Goal: Information Seeking & Learning: Learn about a topic

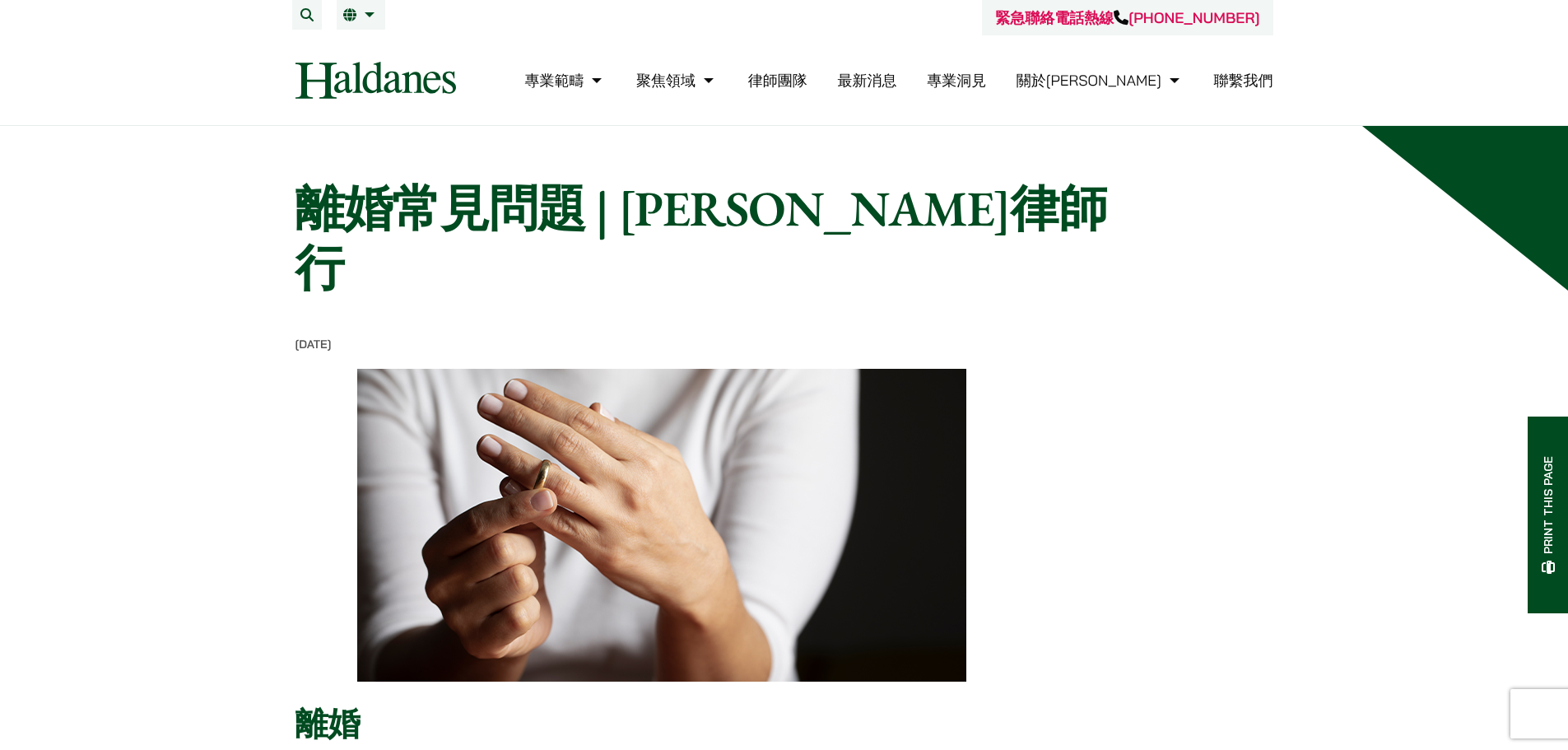
scroll to position [905, 0]
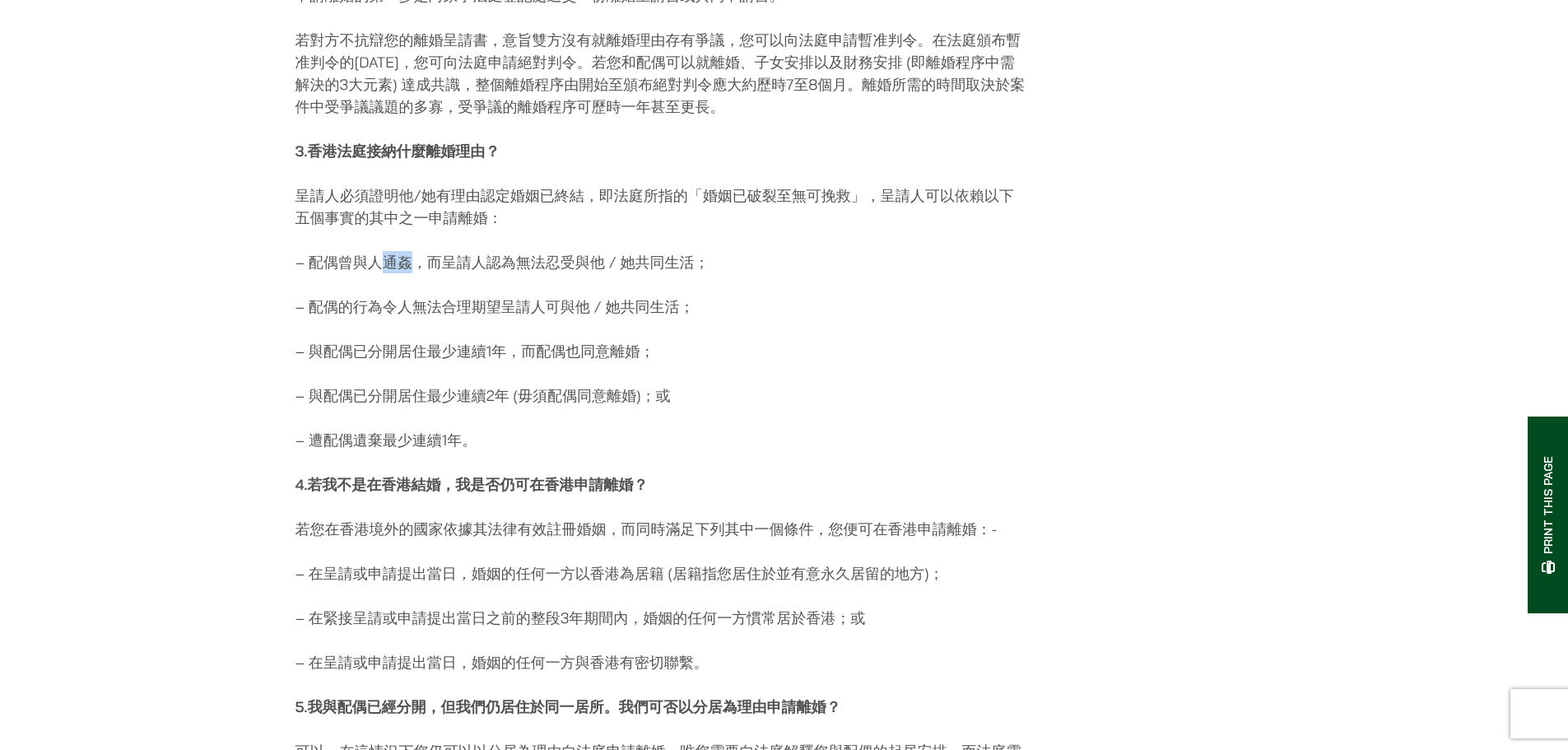
drag, startPoint x: 386, startPoint y: 197, endPoint x: 405, endPoint y: 203, distance: 19.9
click at [411, 251] on p "– 配偶曾與人通姦，而呈請人認為無法忍受與他 / 她共同生活；" at bounding box center [662, 262] width 734 height 22
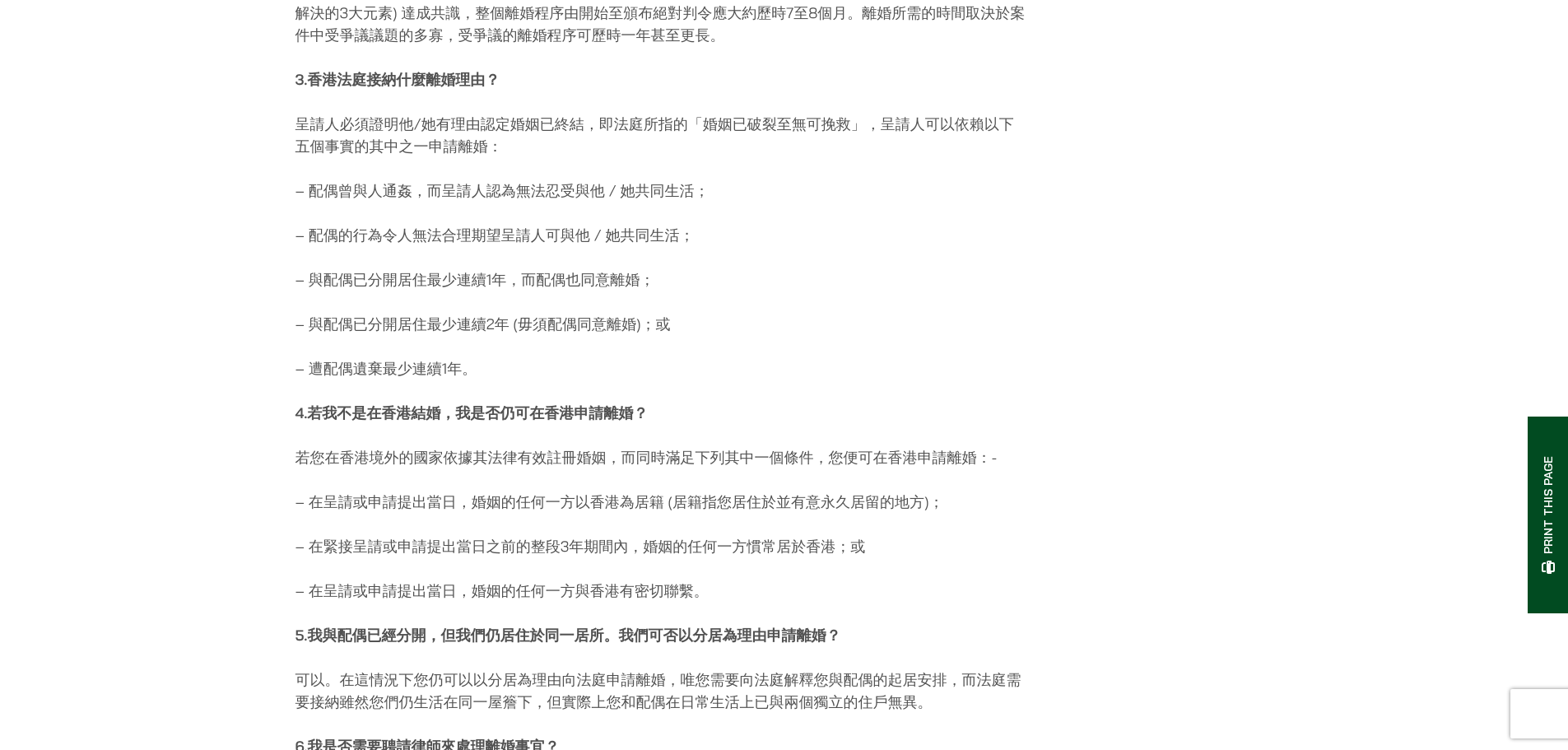
scroll to position [988, 0]
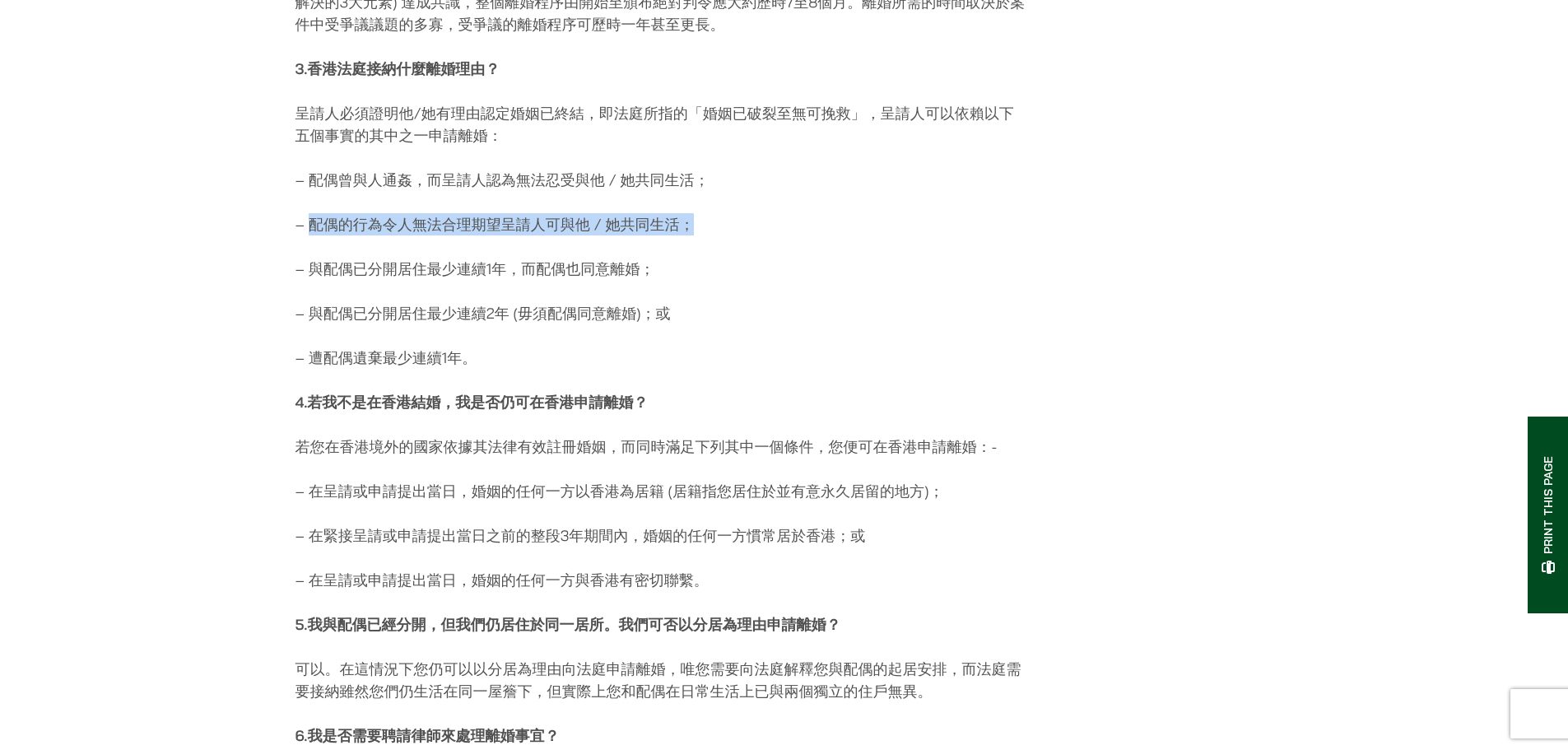
drag, startPoint x: 309, startPoint y: 160, endPoint x: 738, endPoint y: 172, distance: 429.2
click at [738, 213] on p "– 配偶的行為令人無法合理期望呈請人可與他 / 她共同生活；" at bounding box center [662, 224] width 734 height 22
click at [1025, 276] on div "離婚 1. 結婚後多久才可以申請離婚？ 除非得到法庭批准，否則最快只能在結婚滿[DATE]申請離婚。 2. 怎樣申請離婚？整個過程大約需要多久？ 申請離婚的第…" at bounding box center [662, 120] width 734 height 1477
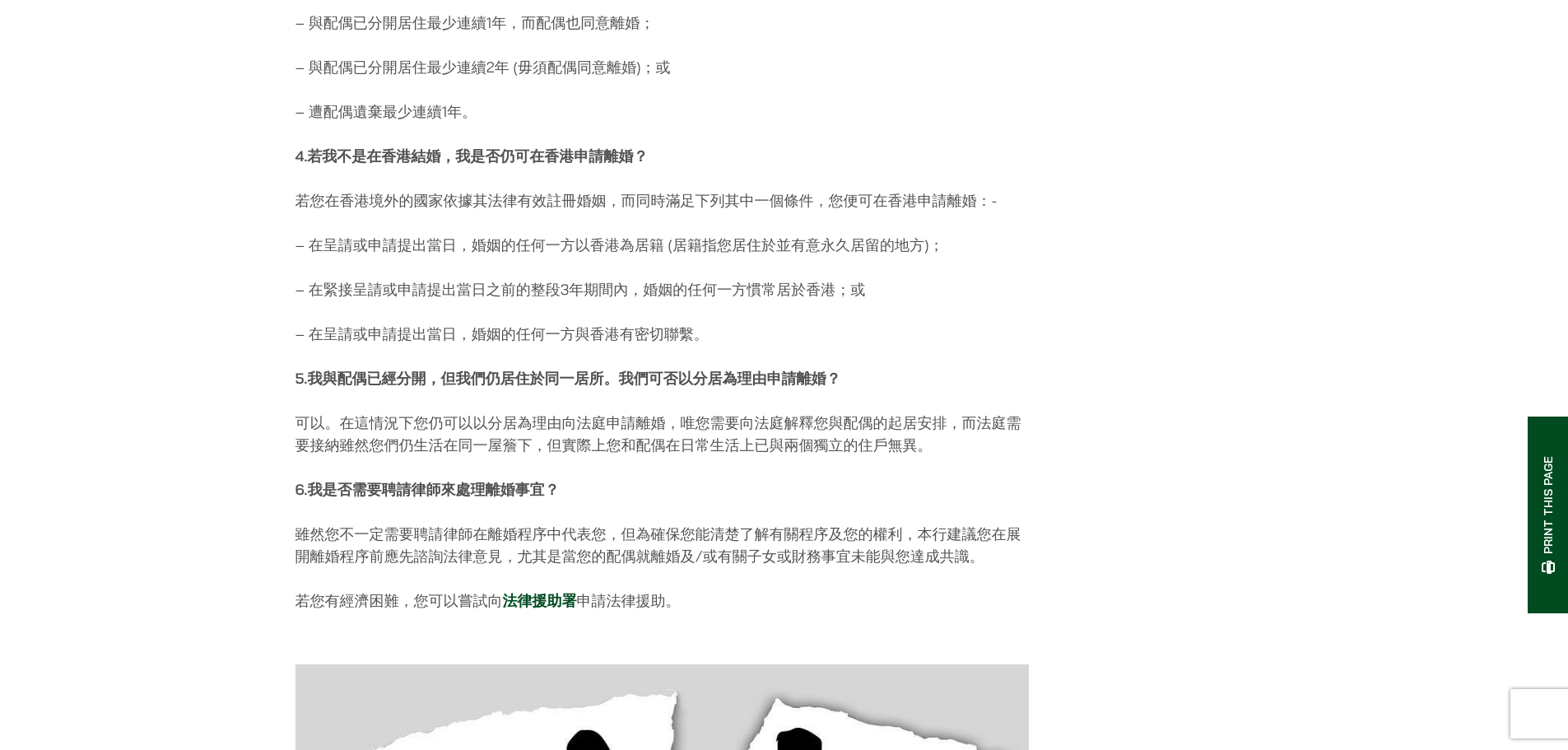
scroll to position [1234, 0]
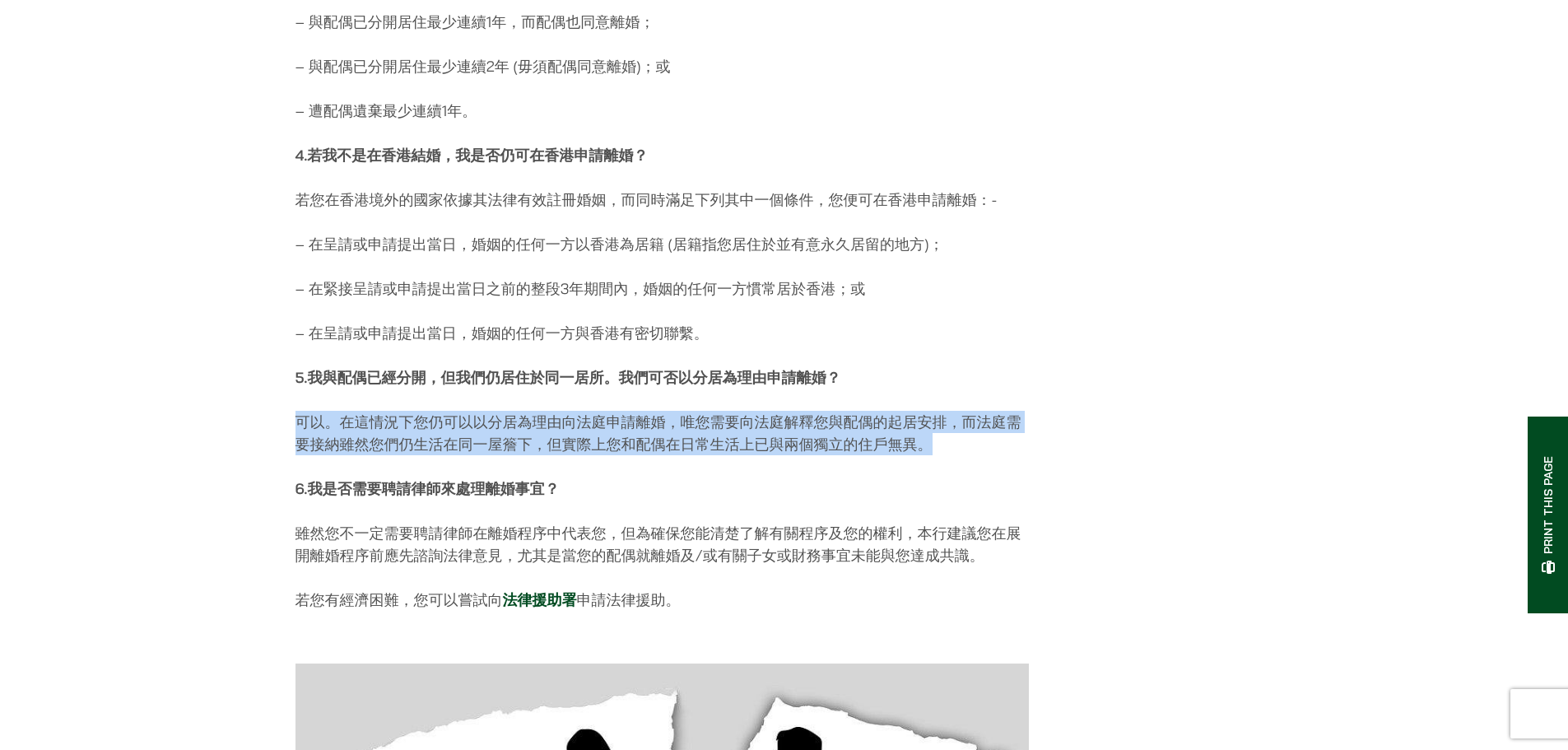
drag, startPoint x: 936, startPoint y: 385, endPoint x: 293, endPoint y: 359, distance: 643.5
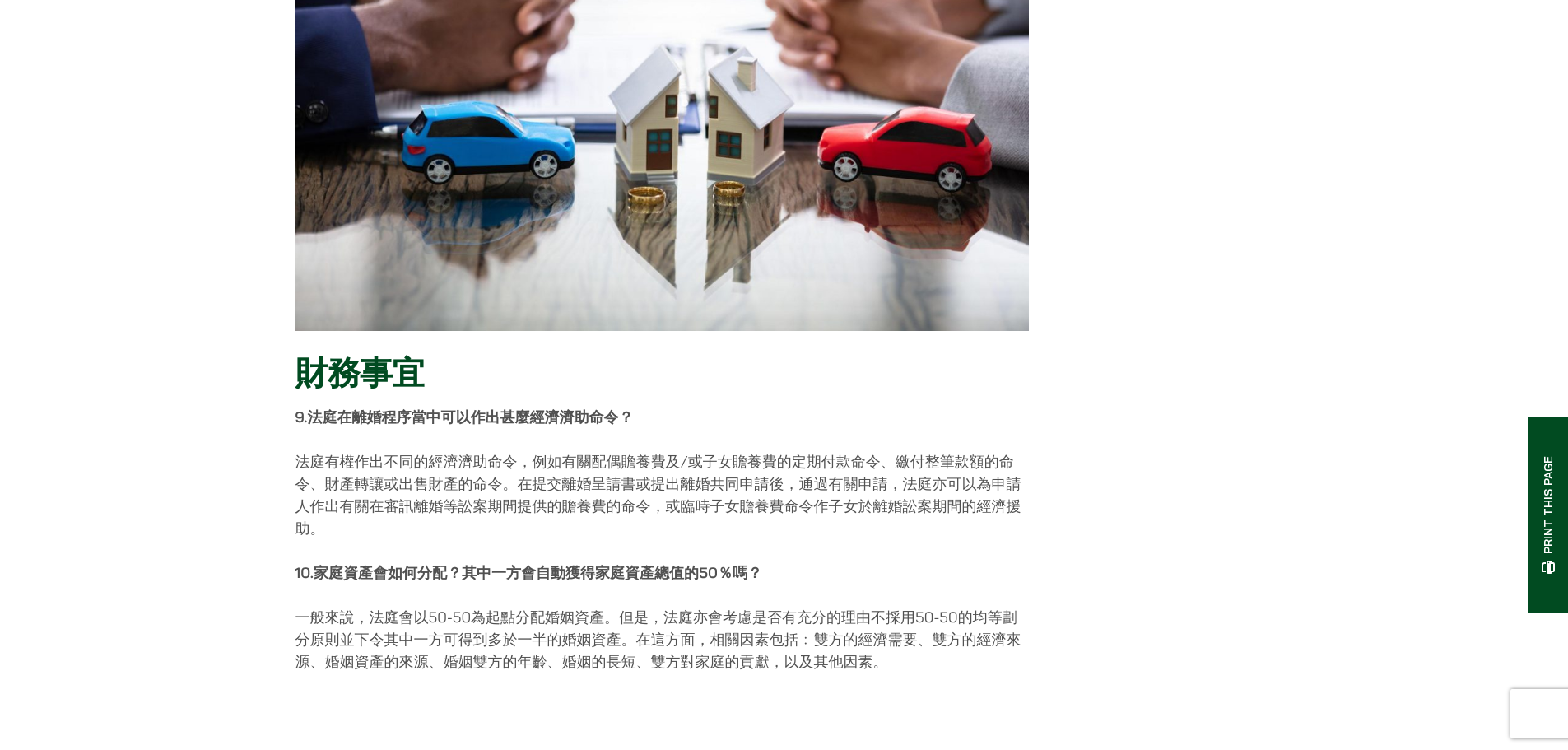
scroll to position [2963, 0]
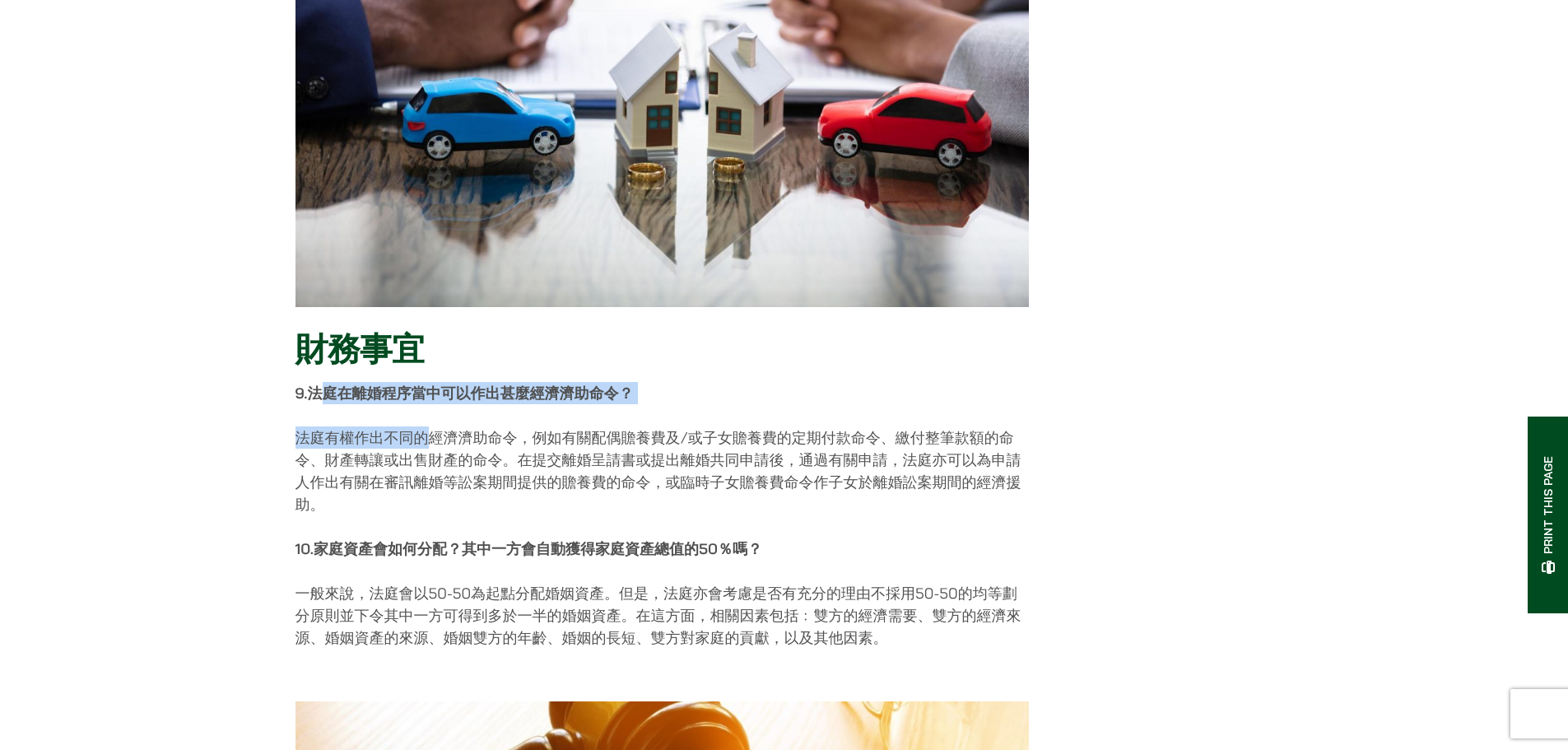
drag, startPoint x: 323, startPoint y: 336, endPoint x: 427, endPoint y: 366, distance: 108.2
click at [427, 366] on div "財務事宜 9. 法庭在離婚程序當中可以作出甚麼經濟濟助命令？ 法庭有權作出不同的經濟濟助命令，例如有關配偶贍養費及/或子女贍養費的定期付款命令、繳付整筆款額的…" at bounding box center [662, 233] width 734 height 831
click at [409, 427] on p "法庭有權作出不同的經濟濟助命令，例如有關配偶贍養費及/或子女贍養費的定期付款命令、繳付整筆款額的命令、財產轉讓或出售財產的命令。在提交離婚呈請書或提出離婚共同…" at bounding box center [662, 471] width 734 height 89
click at [500, 363] on div "財務事宜 9. 法庭在離婚程序當中可以作出甚麼經濟濟助命令？ 法庭有權作出不同的經濟濟助命令，例如有關配偶贍養費及/或子女贍養費的定期付款命令、繳付整筆款額的…" at bounding box center [662, 233] width 734 height 831
click at [607, 427] on p "法庭有權作出不同的經濟濟助命令，例如有關配偶贍養費及/或子女贍養費的定期付款命令、繳付整筆款額的命令、財產轉讓或出售財產的命令。在提交離婚呈請書或提出離婚共同…" at bounding box center [662, 471] width 734 height 89
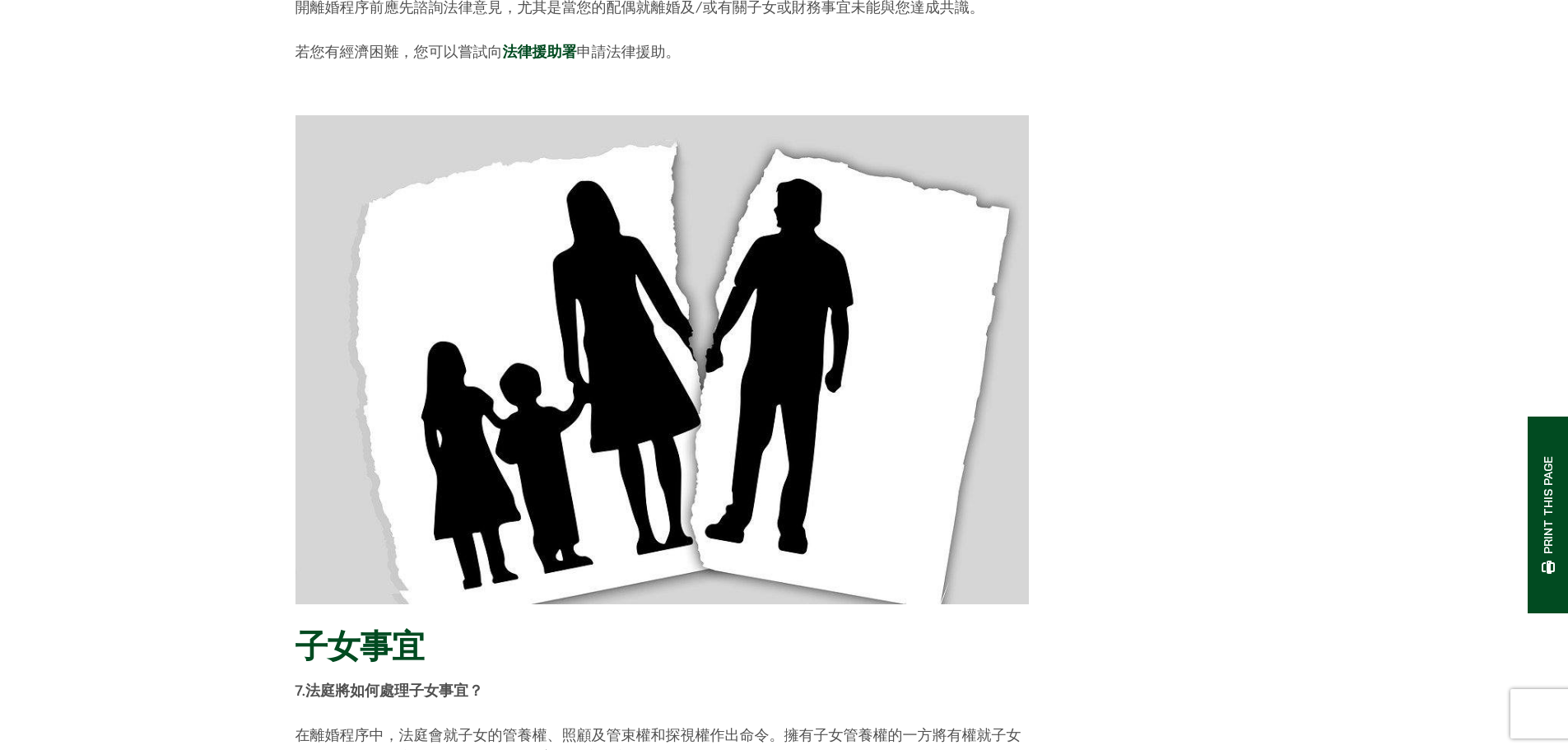
scroll to position [1811, 0]
